Goal: Task Accomplishment & Management: Manage account settings

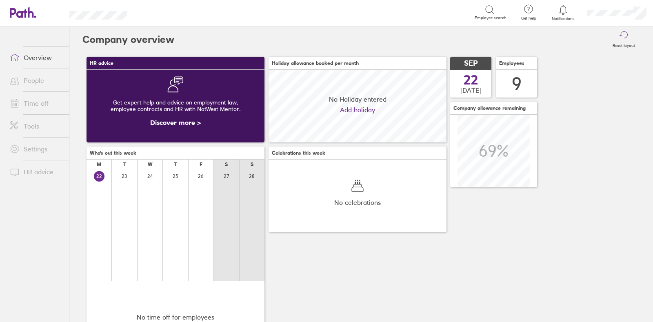
scroll to position [72, 178]
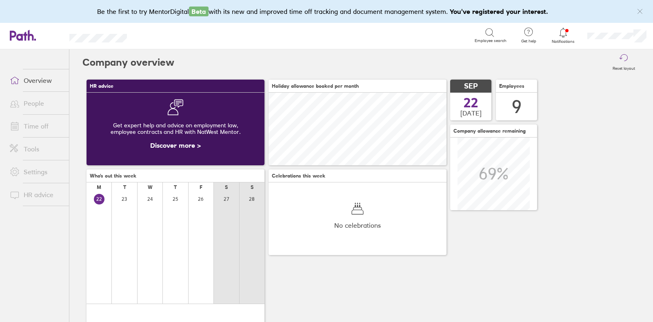
click at [42, 123] on link "Time off" at bounding box center [36, 126] width 66 height 16
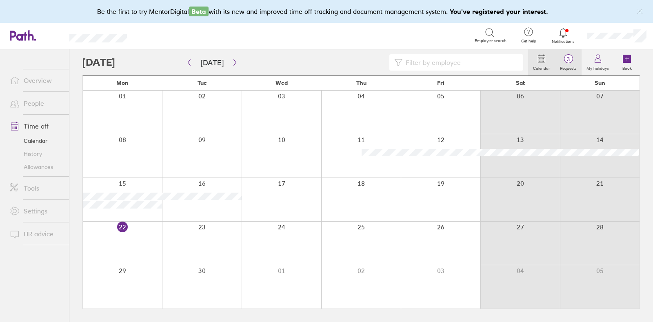
click at [567, 66] on label "Requests" at bounding box center [568, 67] width 27 height 7
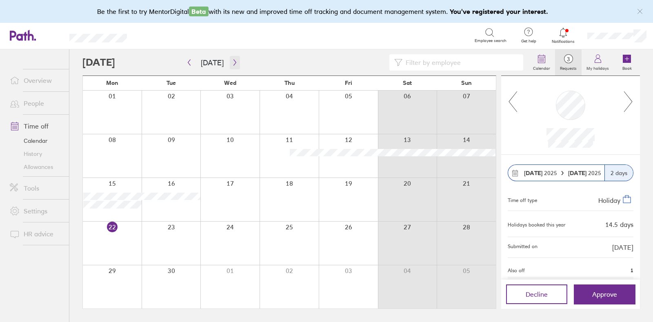
click at [230, 65] on button "button" at bounding box center [235, 62] width 10 height 13
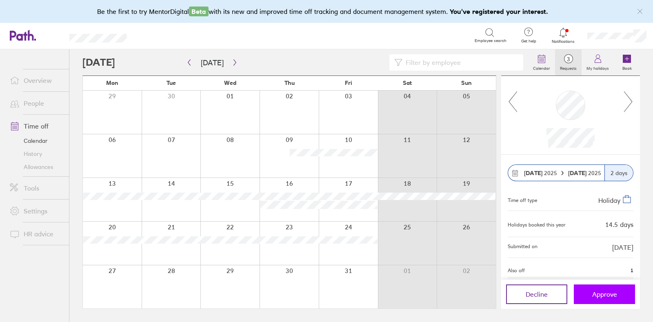
click at [598, 291] on span "Approve" at bounding box center [604, 294] width 25 height 7
